Goal: Task Accomplishment & Management: Use online tool/utility

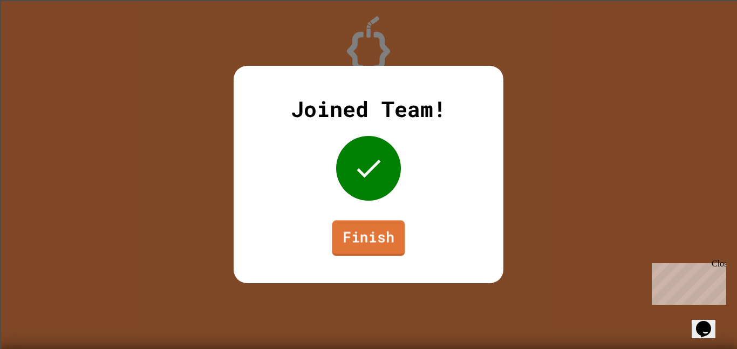
click at [358, 247] on link "Finish" at bounding box center [368, 238] width 73 height 36
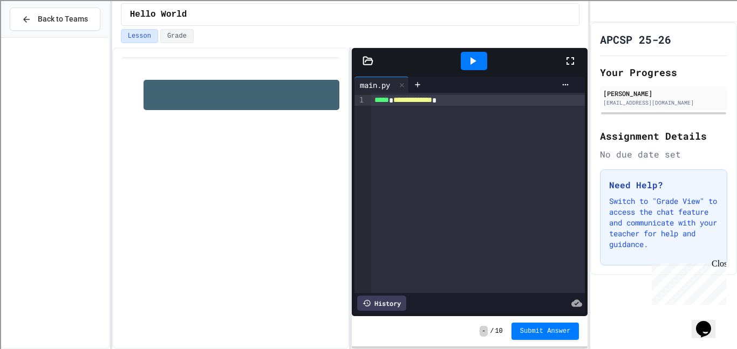
scroll to position [1950, 0]
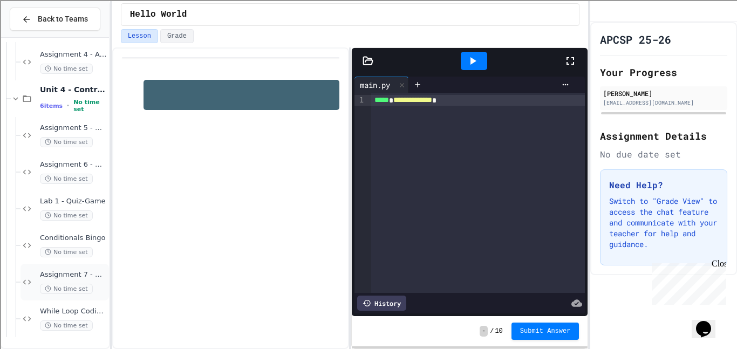
click at [90, 270] on span "Assignment 7 - Number Guesser" at bounding box center [73, 274] width 67 height 9
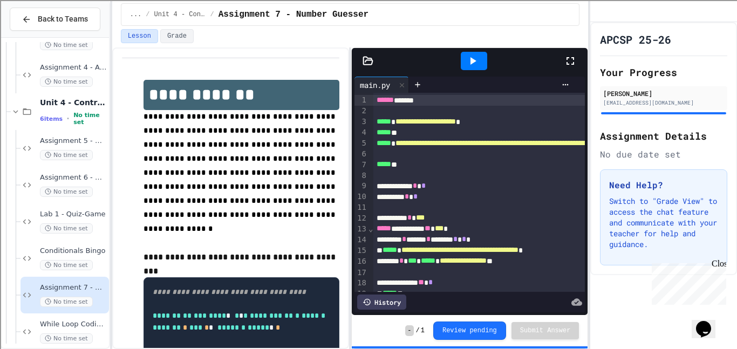
scroll to position [193, 0]
